Goal: Find specific page/section: Find specific page/section

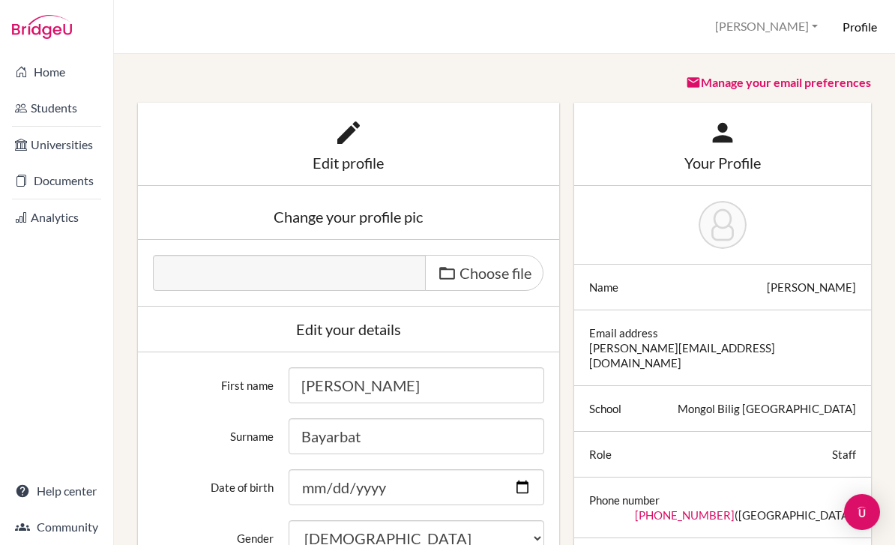
click at [33, 115] on link "Students" at bounding box center [56, 108] width 107 height 30
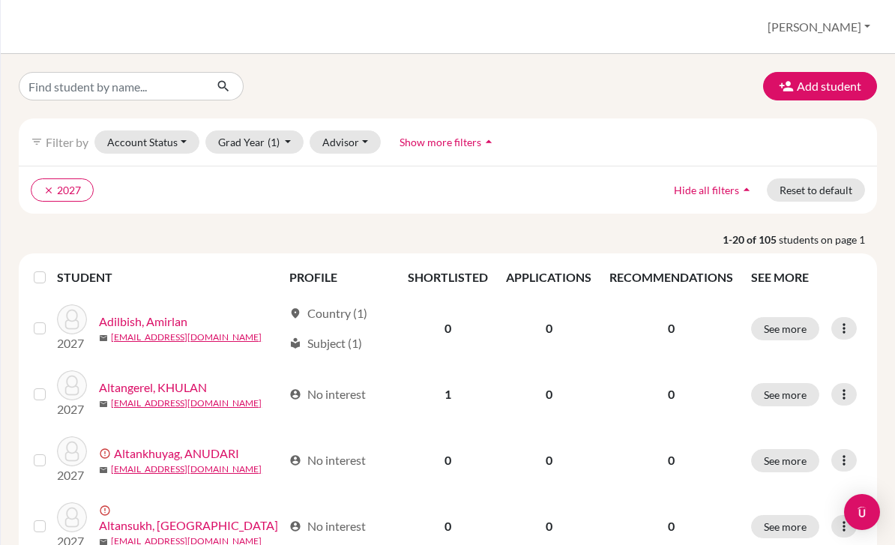
click at [55, 186] on button "clear 2027" at bounding box center [62, 189] width 63 height 23
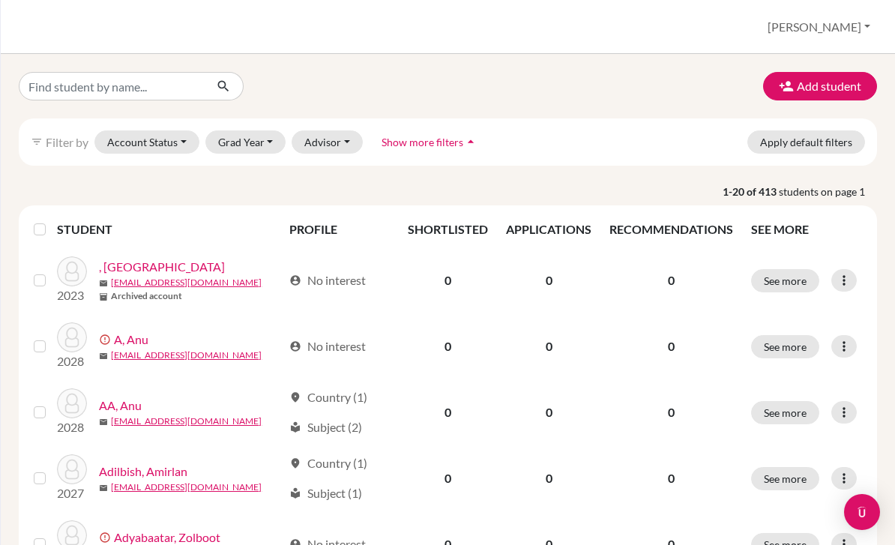
click at [319, 143] on button "Advisor" at bounding box center [327, 141] width 71 height 23
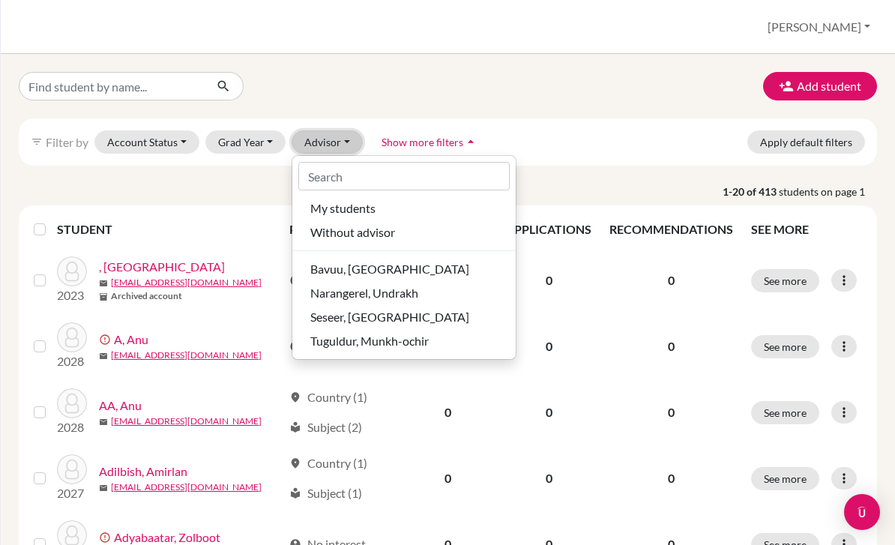
click at [322, 205] on span "My students" at bounding box center [342, 208] width 65 height 18
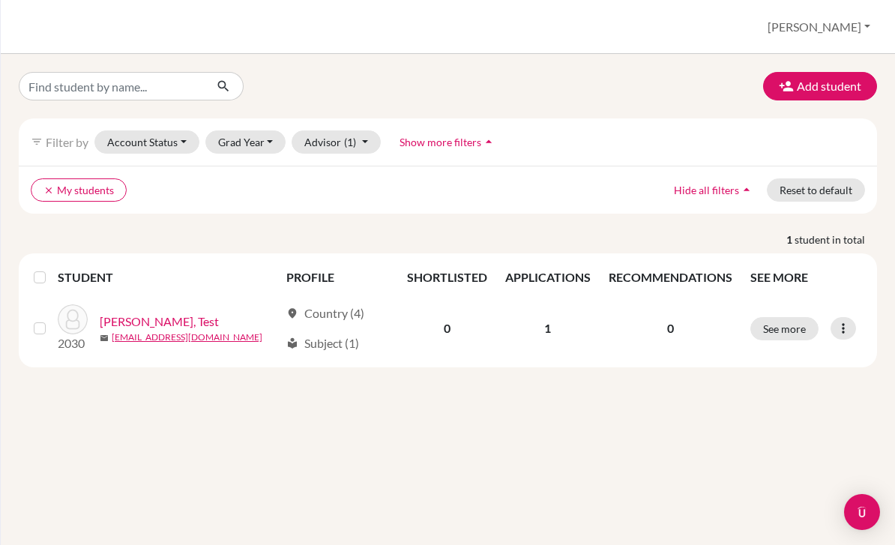
click at [798, 319] on button "See more" at bounding box center [784, 328] width 68 height 23
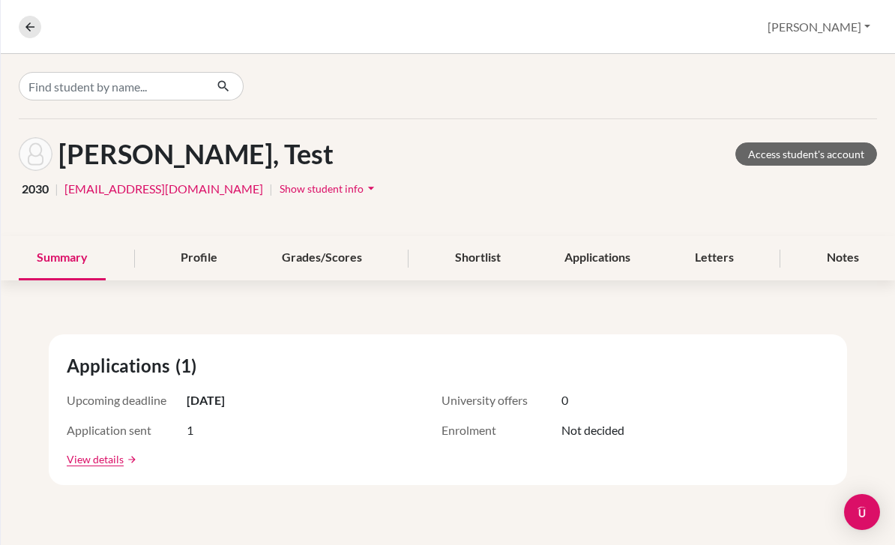
click at [821, 151] on link "Access student's account" at bounding box center [806, 153] width 142 height 23
